Goal: Book appointment/travel/reservation

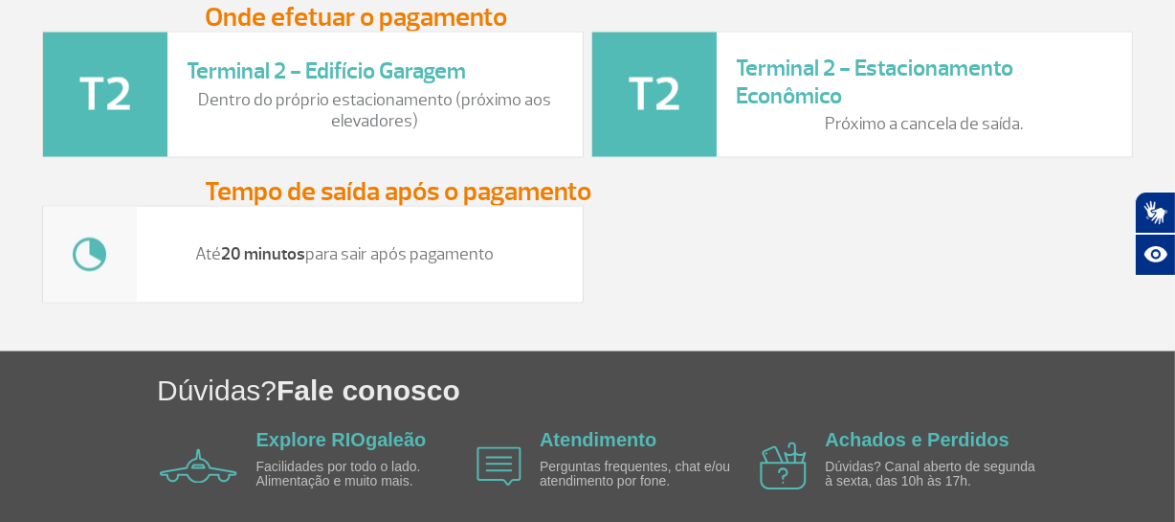
scroll to position [2926, 0]
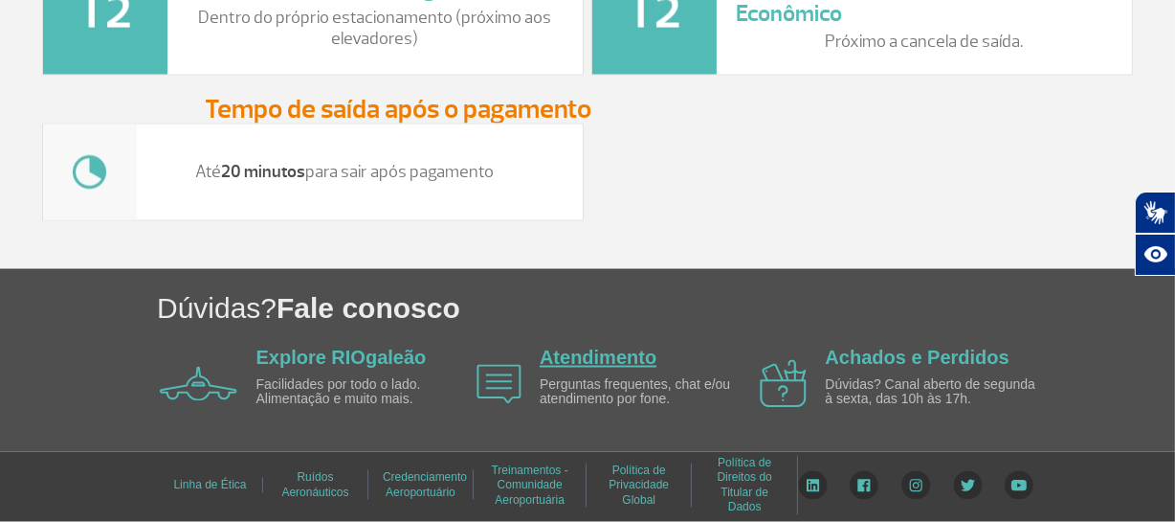
click at [581, 347] on link "Atendimento" at bounding box center [598, 357] width 117 height 21
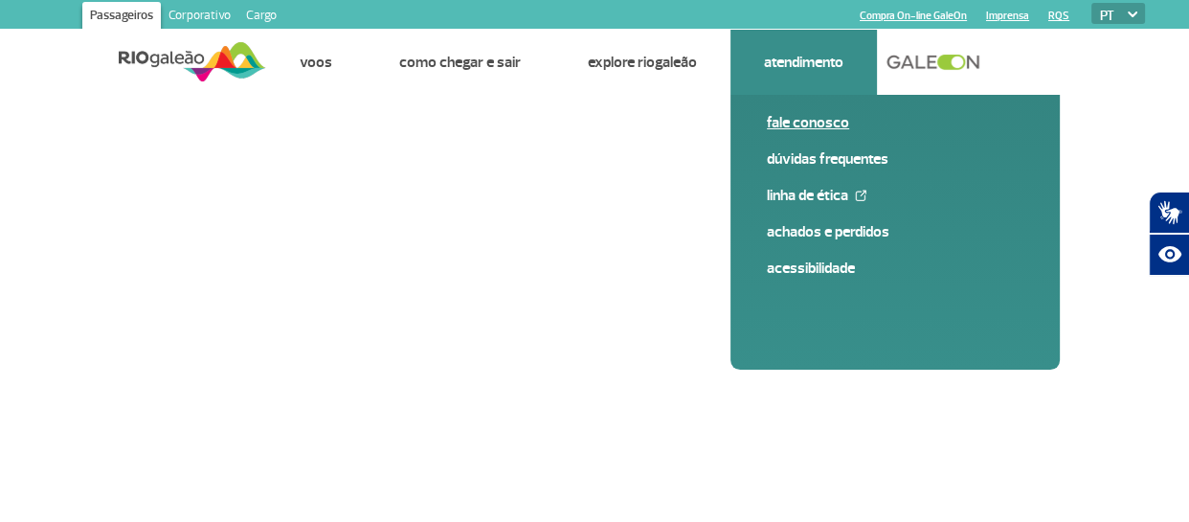
click at [882, 122] on link "Fale conosco" at bounding box center [895, 122] width 257 height 21
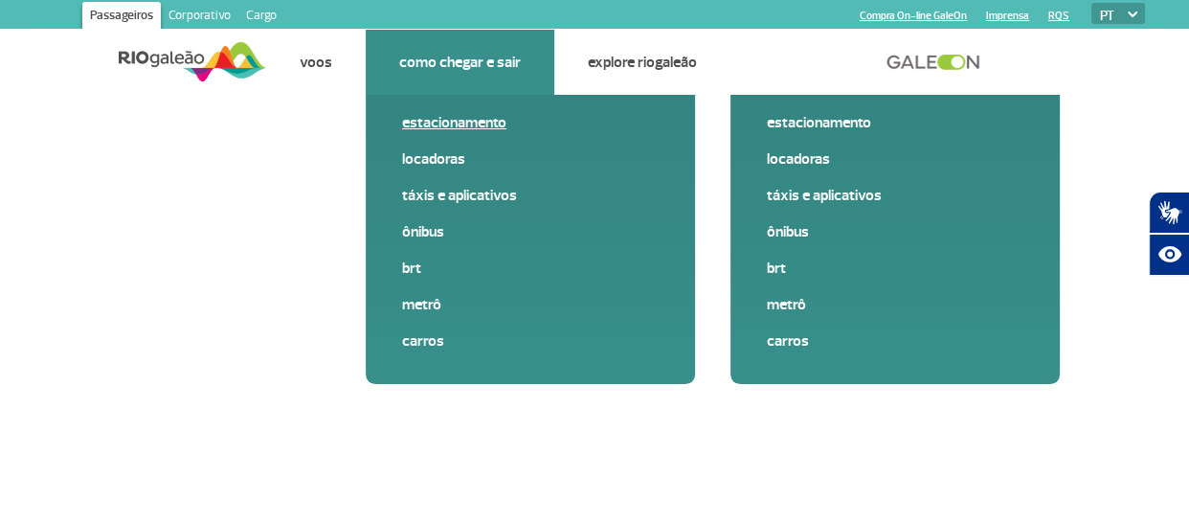
click at [458, 118] on link "Estacionamento" at bounding box center [530, 122] width 257 height 21
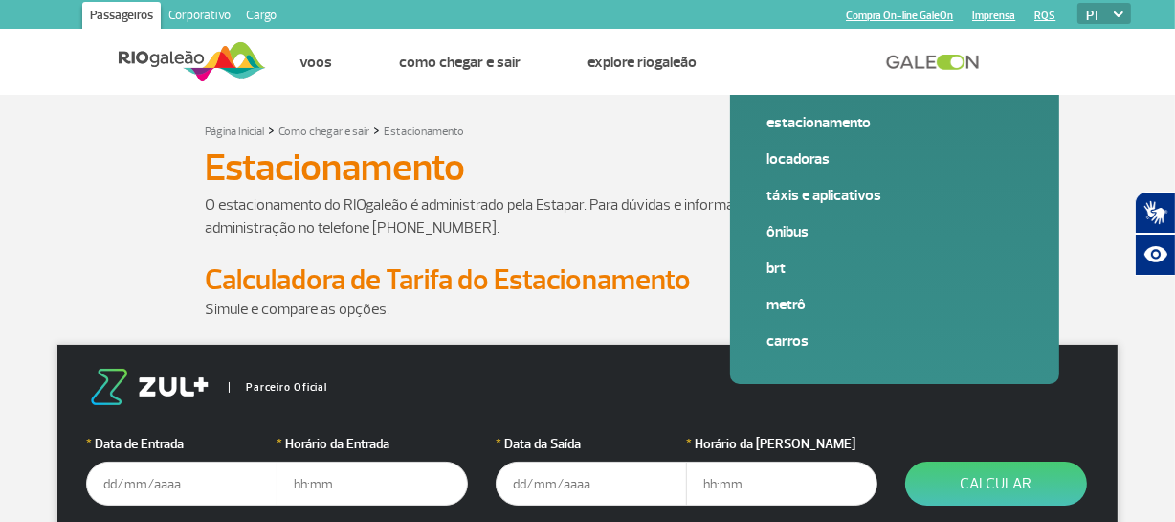
click at [942, 258] on p at bounding box center [588, 250] width 766 height 23
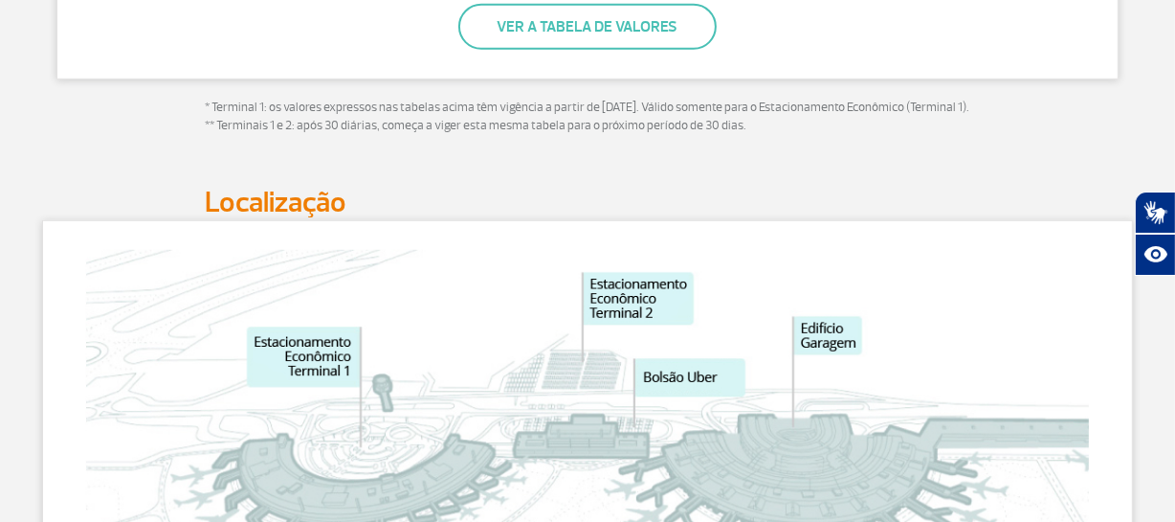
scroll to position [1043, 0]
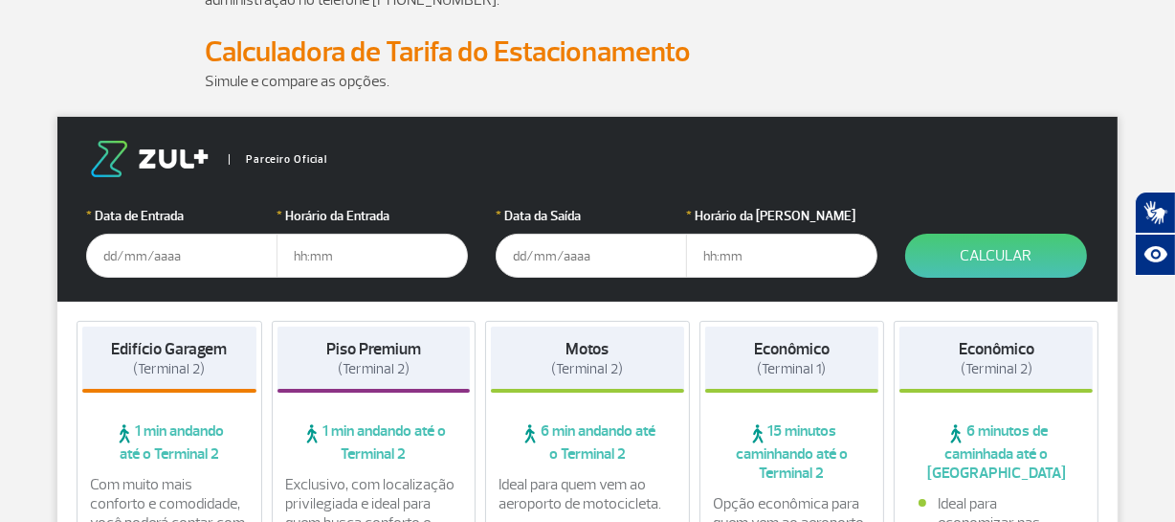
scroll to position [232, 0]
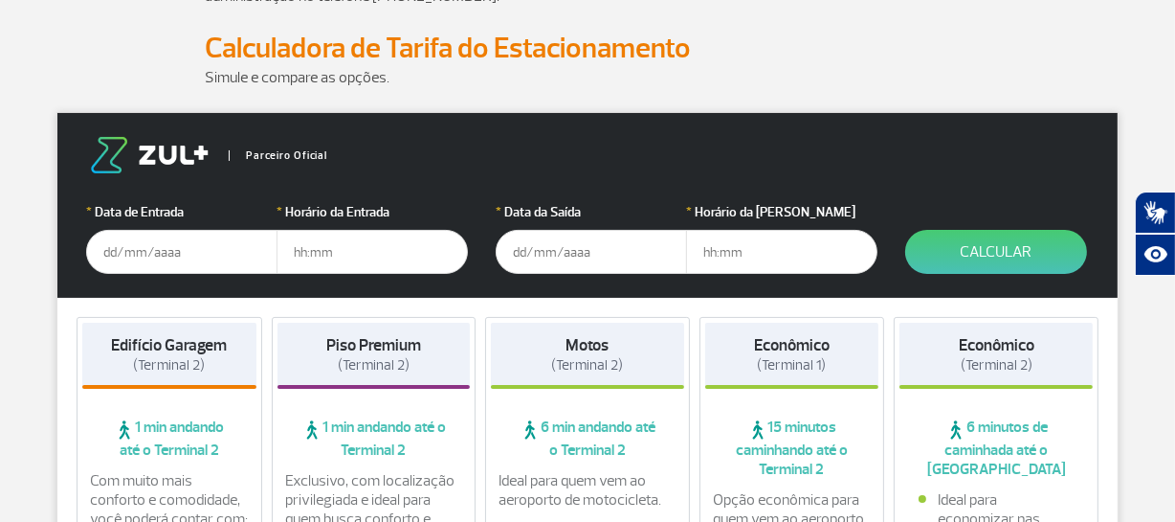
click at [121, 257] on input "text" at bounding box center [181, 252] width 191 height 44
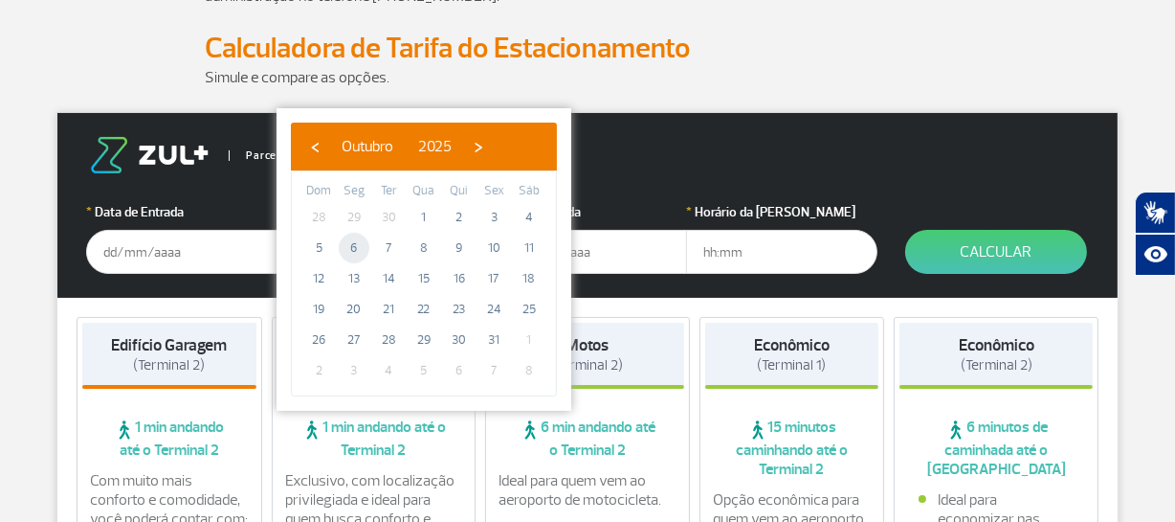
click at [363, 251] on span "6" at bounding box center [354, 248] width 31 height 31
type input "06/10/2025"
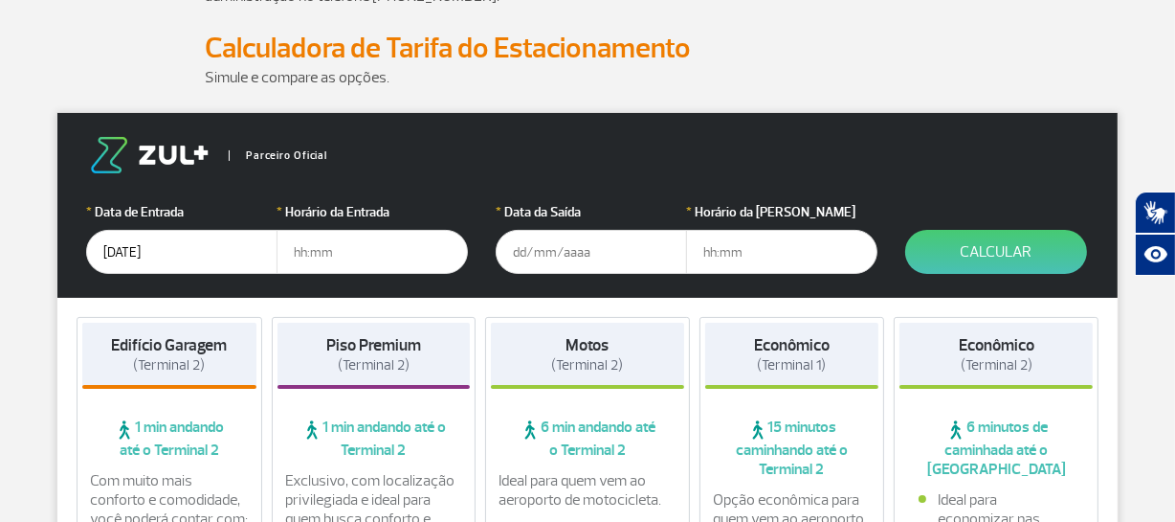
click at [343, 255] on input "text" at bounding box center [372, 252] width 191 height 44
click at [305, 257] on input "text" at bounding box center [372, 252] width 191 height 44
type input "16:00"
click at [541, 256] on input "text" at bounding box center [591, 252] width 191 height 44
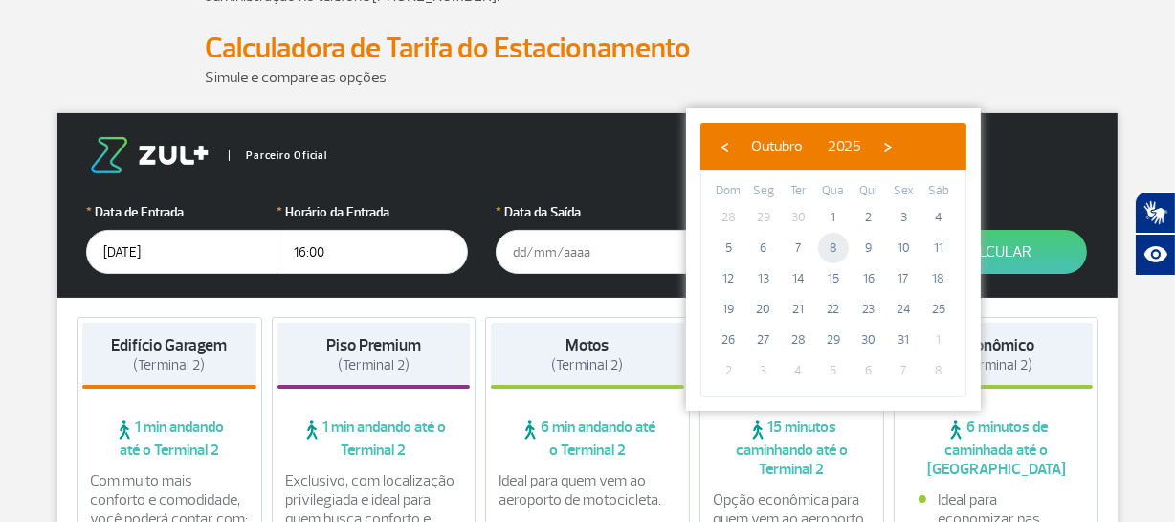
click at [836, 246] on span "8" at bounding box center [833, 248] width 31 height 31
type input "08/10/2025"
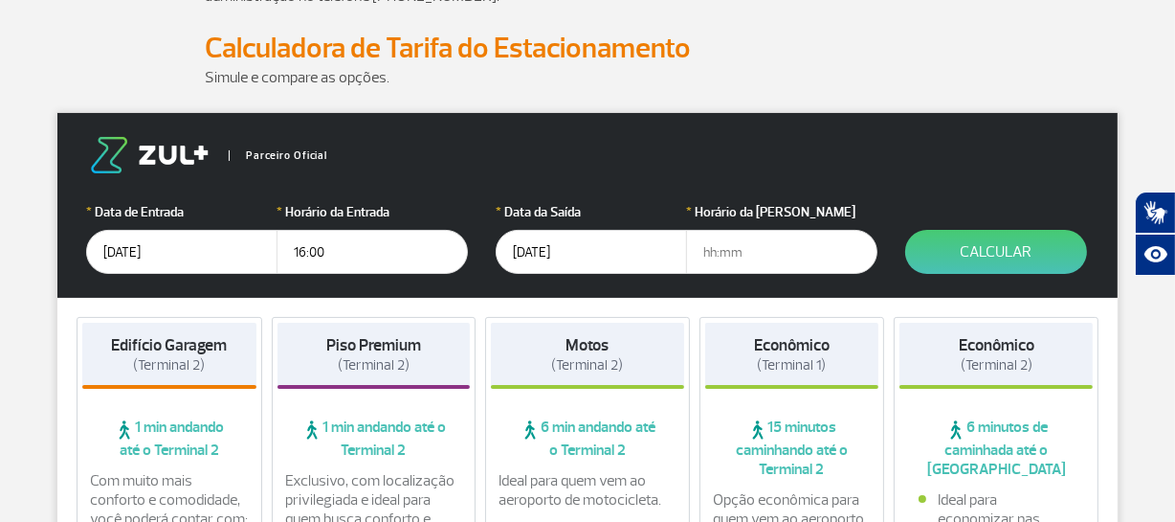
click at [722, 257] on input "text" at bounding box center [781, 252] width 191 height 44
type input "23:00"
click at [1008, 261] on button "Calcular" at bounding box center [997, 252] width 182 height 44
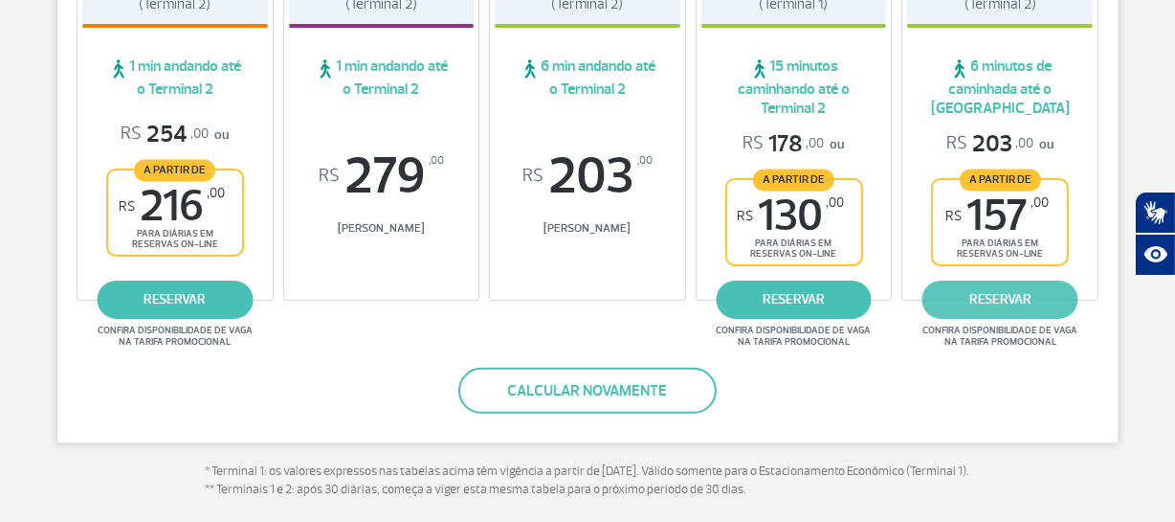
scroll to position [347, 0]
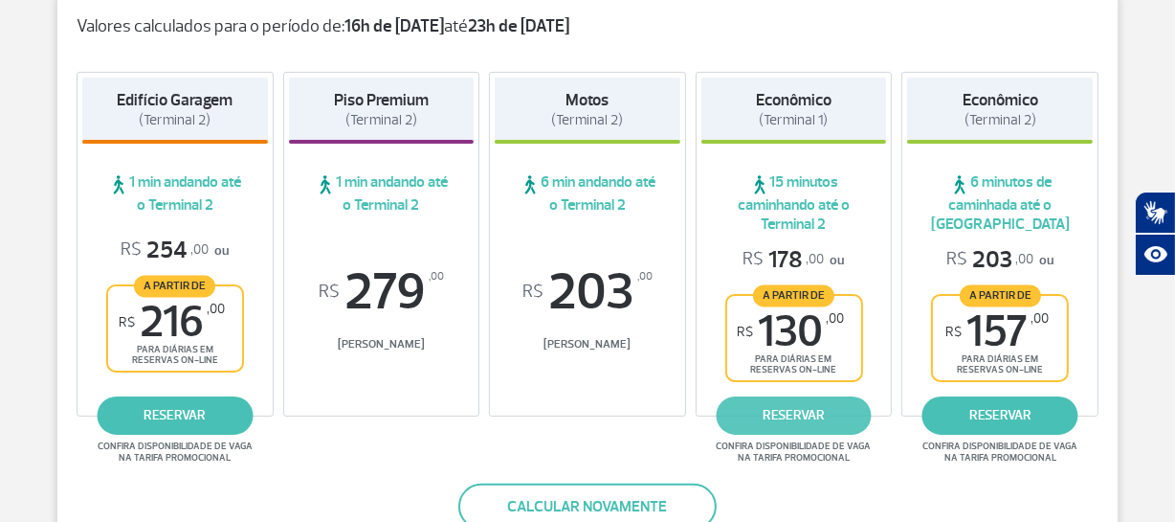
click at [828, 418] on link "reservar" at bounding box center [794, 415] width 156 height 38
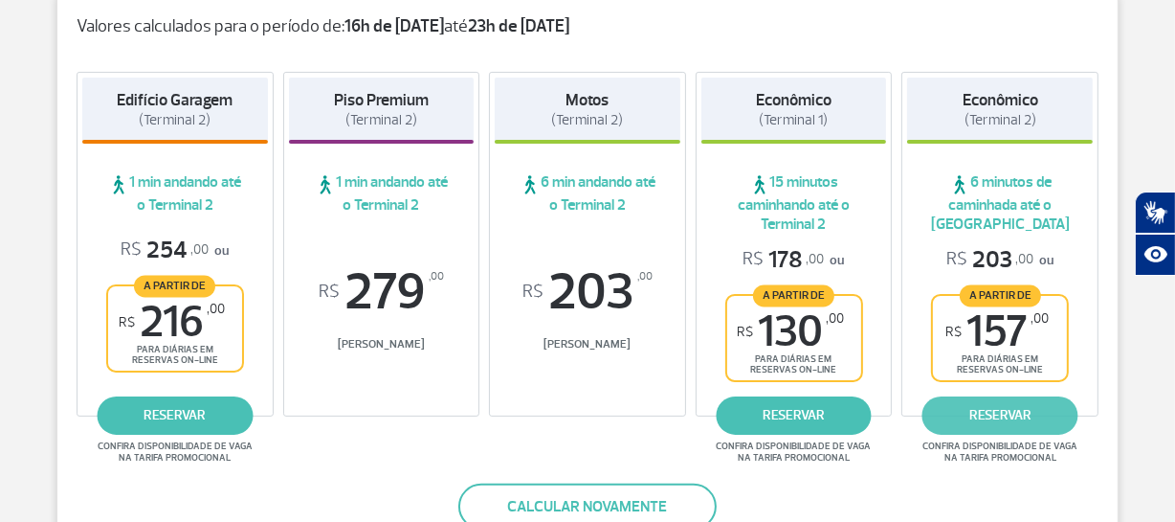
click at [1029, 428] on link "reservar" at bounding box center [1001, 415] width 156 height 38
